Goal: Transaction & Acquisition: Purchase product/service

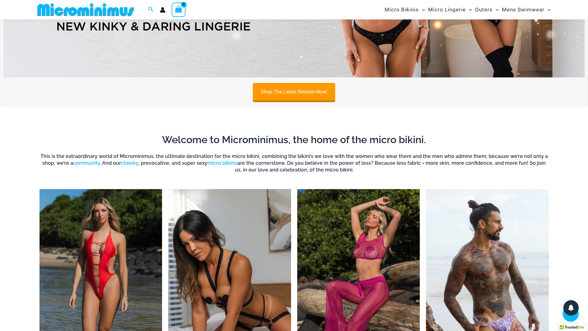
scroll to position [150, 0]
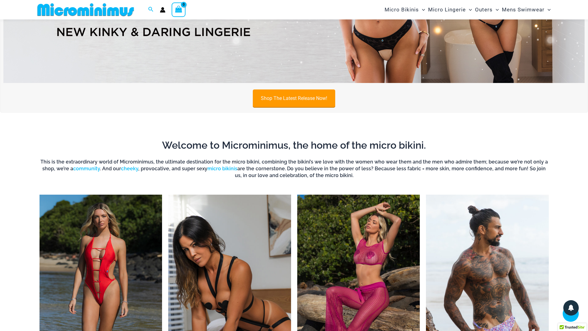
type input "**********"
click at [287, 99] on link "Shop The Latest Release Now!" at bounding box center [294, 99] width 82 height 18
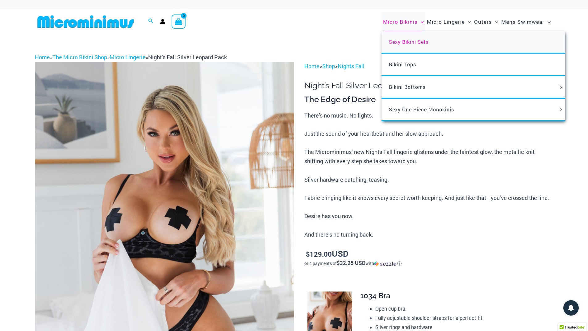
type input "**********"
click at [408, 41] on span "Sexy Bikini Sets" at bounding box center [409, 42] width 40 height 6
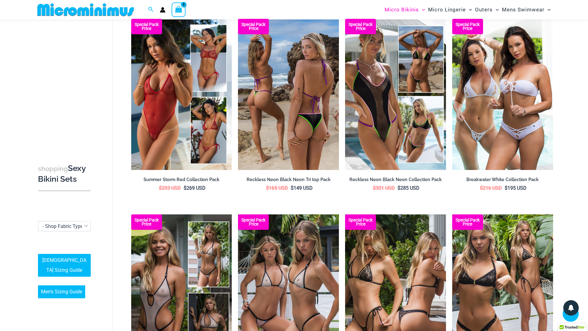
scroll to position [427, 0]
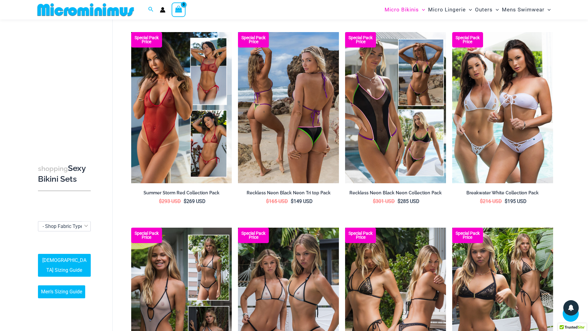
type input "**********"
click at [296, 161] on img at bounding box center [288, 107] width 101 height 151
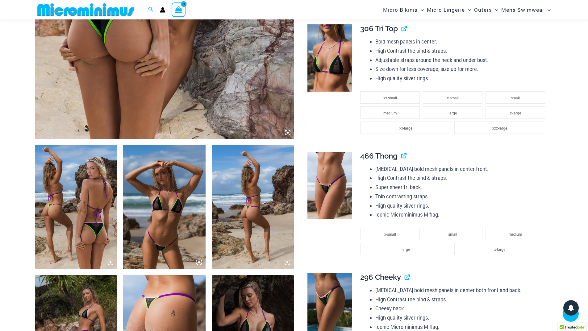
scroll to position [303, 0]
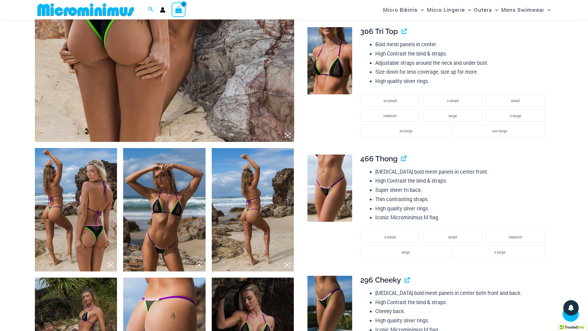
type input "**********"
click at [163, 214] on img at bounding box center [164, 209] width 82 height 123
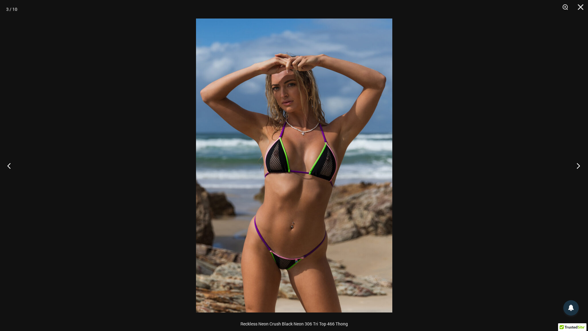
click at [577, 167] on button "Next" at bounding box center [576, 165] width 23 height 31
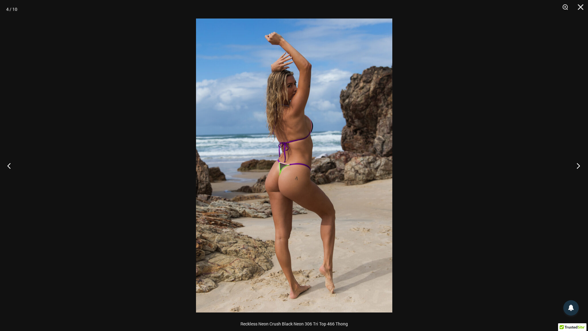
click at [577, 167] on button "Next" at bounding box center [576, 165] width 23 height 31
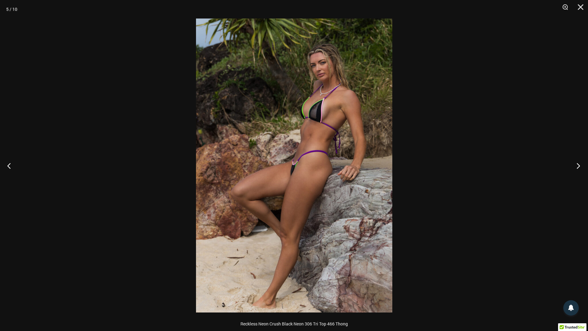
click at [577, 167] on button "Next" at bounding box center [576, 165] width 23 height 31
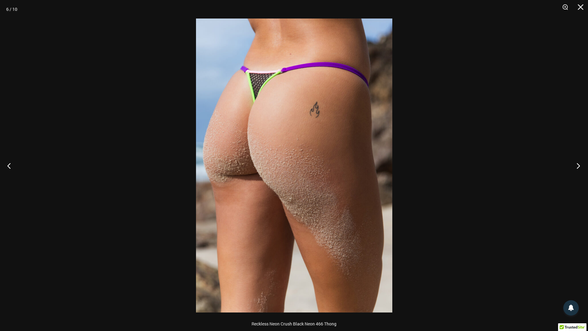
click at [577, 167] on button "Next" at bounding box center [576, 165] width 23 height 31
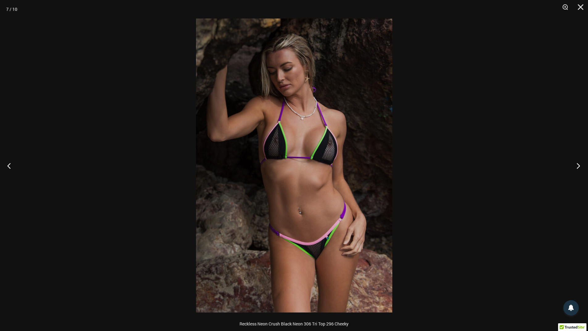
click at [577, 167] on button "Next" at bounding box center [576, 165] width 23 height 31
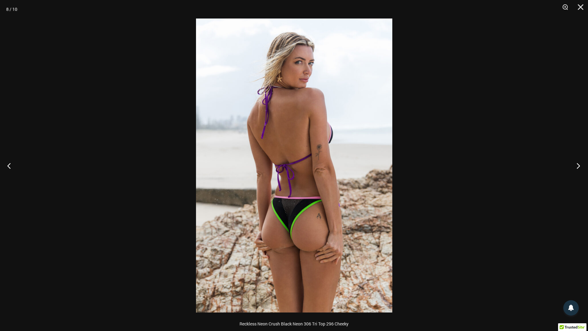
click at [577, 167] on button "Next" at bounding box center [576, 165] width 23 height 31
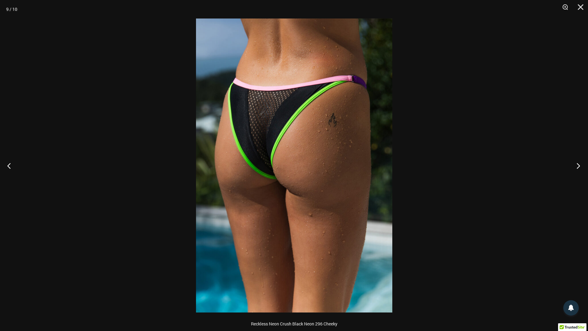
click at [577, 167] on button "Next" at bounding box center [576, 165] width 23 height 31
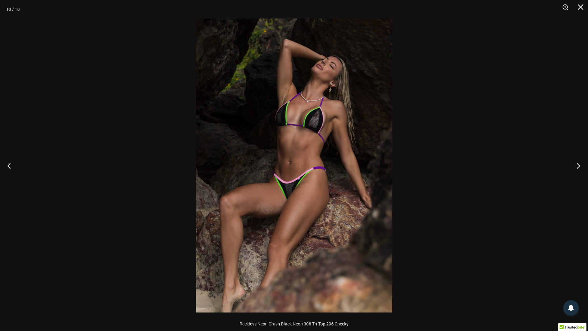
click at [577, 167] on button "Next" at bounding box center [576, 165] width 23 height 31
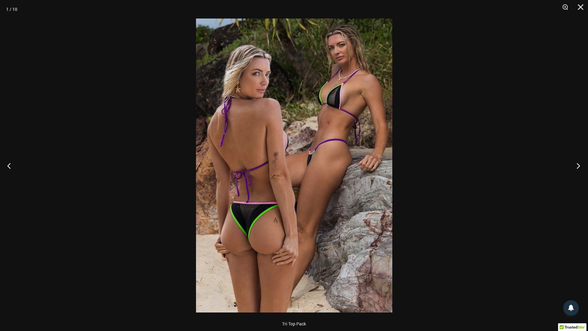
click at [577, 167] on button "Next" at bounding box center [576, 165] width 23 height 31
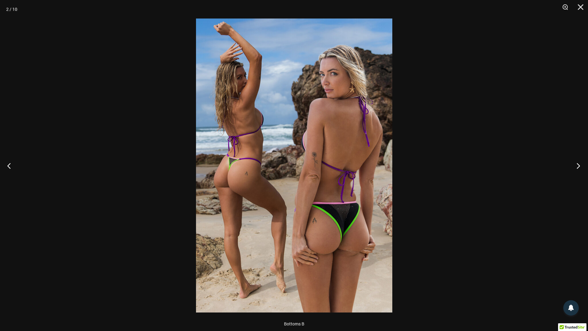
click at [577, 167] on button "Next" at bounding box center [576, 165] width 23 height 31
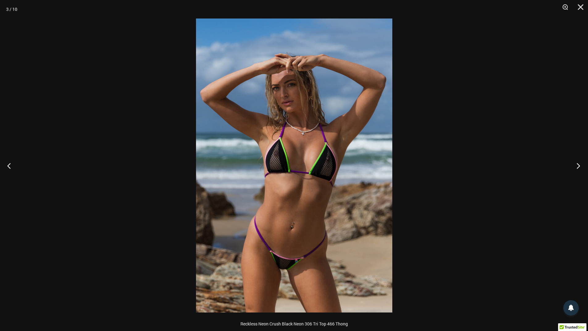
click at [577, 167] on button "Next" at bounding box center [576, 165] width 23 height 31
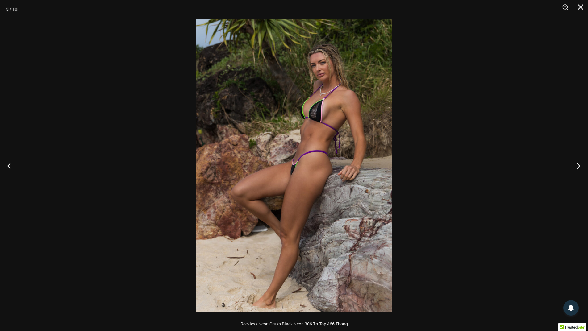
click at [577, 167] on button "Next" at bounding box center [576, 165] width 23 height 31
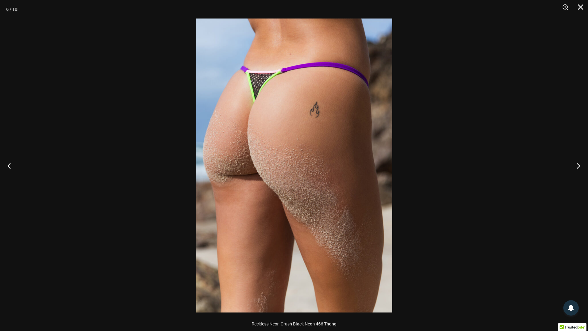
click at [577, 167] on button "Next" at bounding box center [576, 165] width 23 height 31
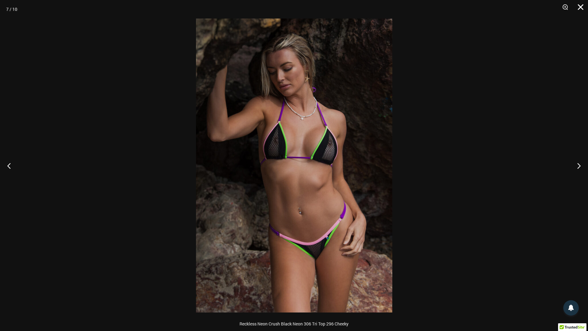
click at [582, 9] on button "Close" at bounding box center [578, 9] width 15 height 19
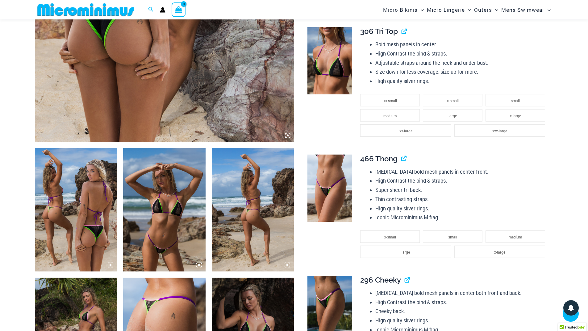
click at [201, 206] on img at bounding box center [164, 209] width 82 height 123
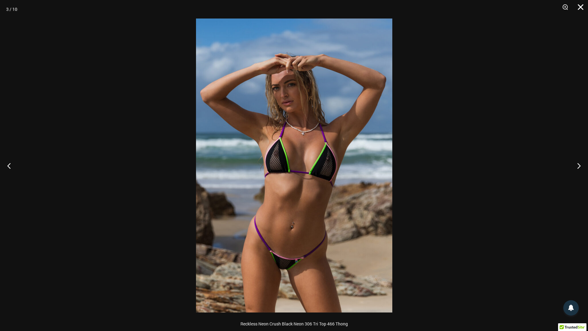
click at [582, 11] on button "Close" at bounding box center [578, 9] width 15 height 19
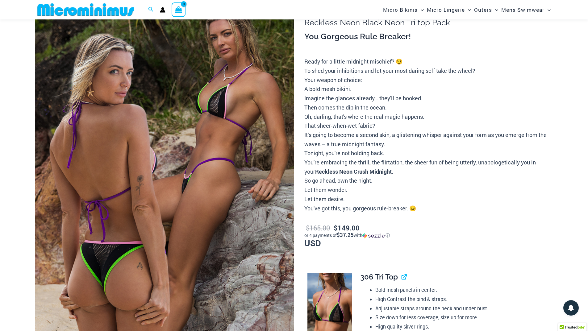
scroll to position [0, 0]
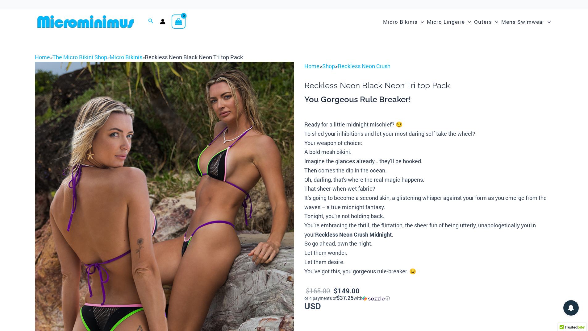
click at [101, 22] on img at bounding box center [86, 22] width 102 height 14
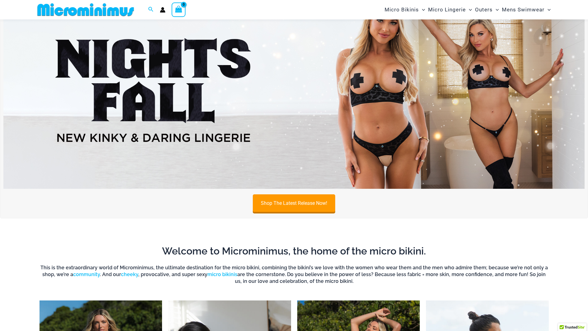
scroll to position [57, 0]
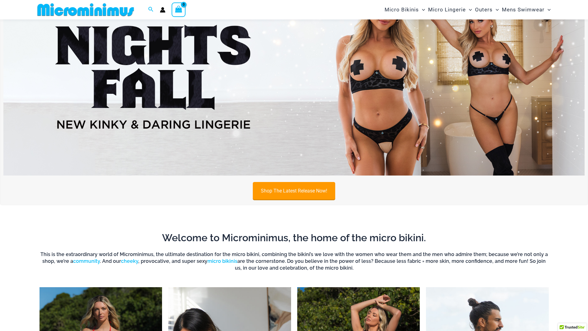
type input "**********"
click at [282, 189] on link "Shop The Latest Release Now!" at bounding box center [294, 191] width 82 height 18
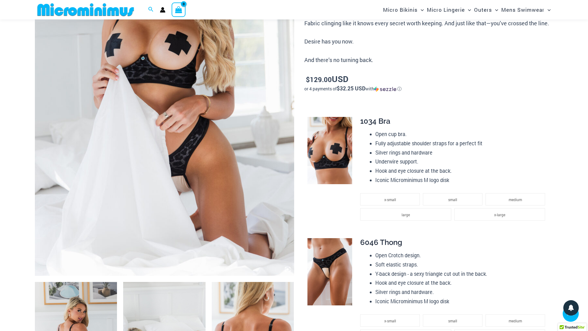
scroll to position [154, 0]
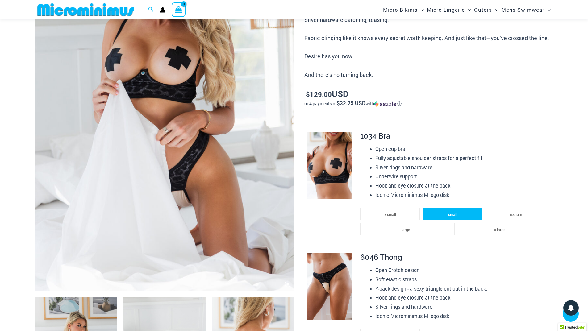
type input "**********"
click at [451, 214] on span "small" at bounding box center [452, 214] width 9 height 5
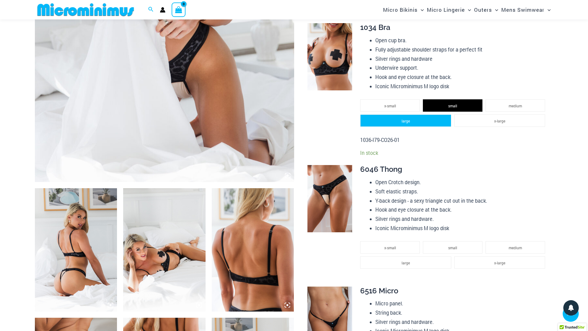
scroll to position [278, 0]
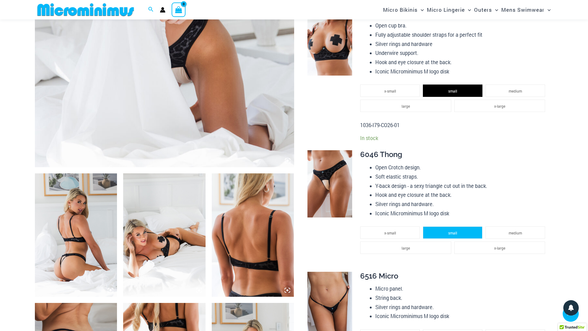
click at [453, 231] on span "small" at bounding box center [452, 233] width 9 height 5
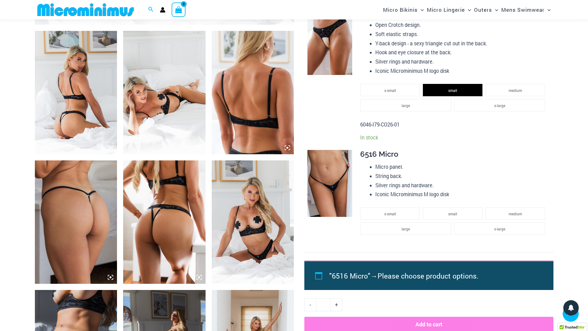
scroll to position [463, 0]
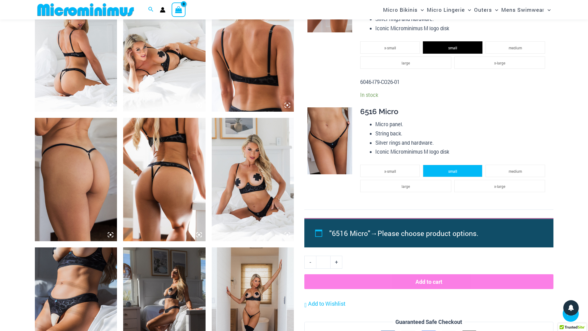
click at [455, 174] on li "small" at bounding box center [453, 171] width 60 height 12
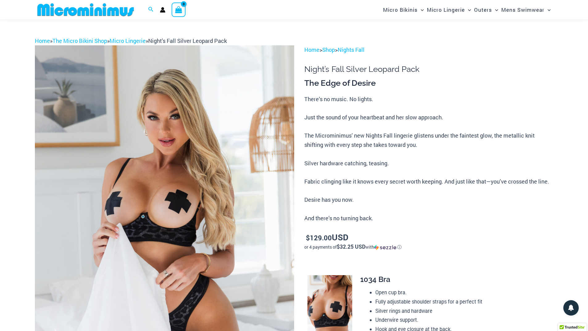
scroll to position [0, 0]
